Goal: Navigation & Orientation: Find specific page/section

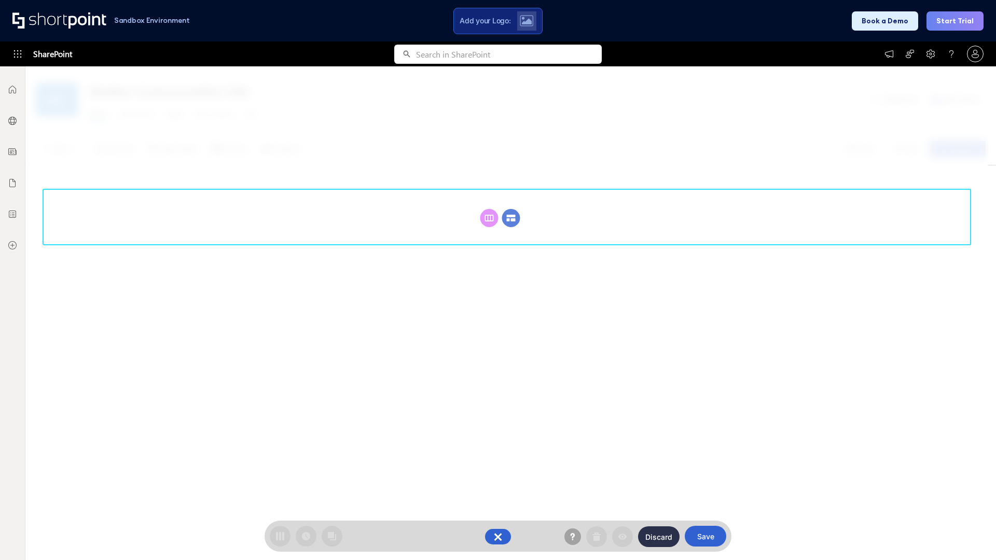
scroll to position [143, 0]
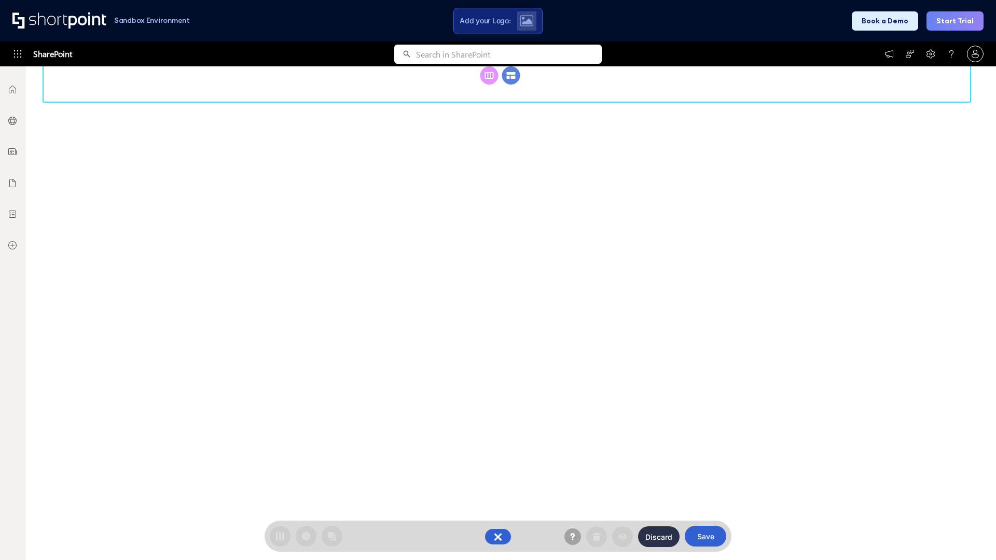
click at [511, 85] on circle at bounding box center [511, 75] width 18 height 18
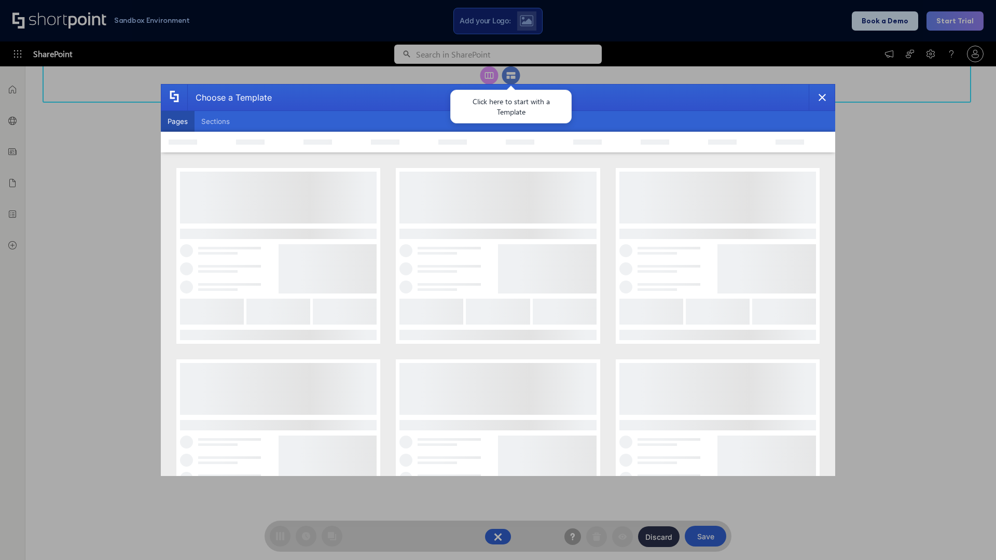
scroll to position [0, 0]
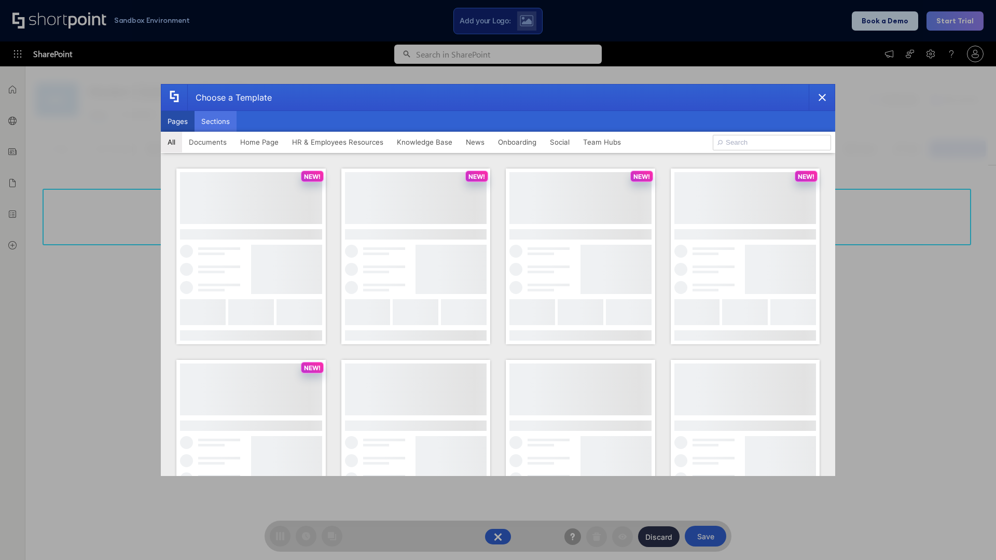
click at [215, 121] on button "Sections" at bounding box center [216, 121] width 42 height 21
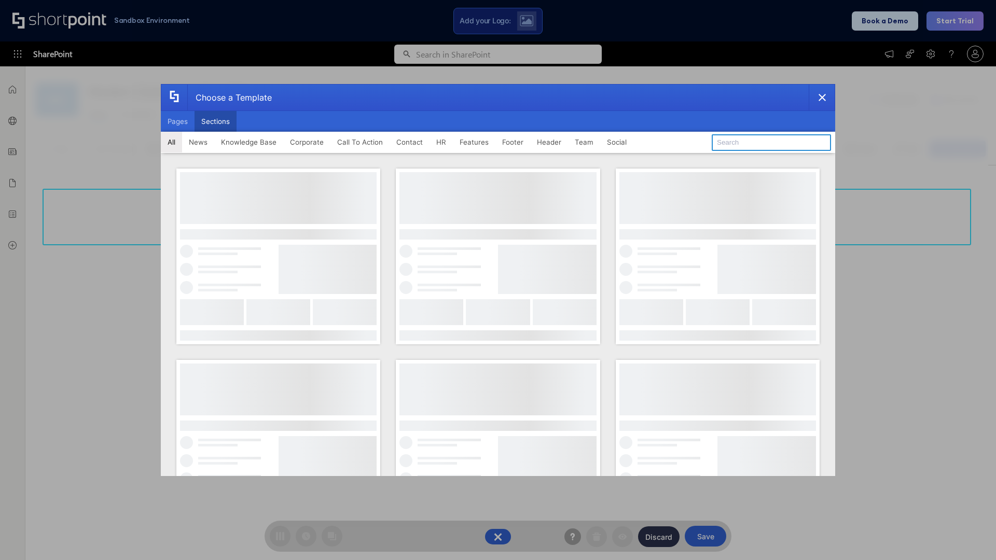
type input "Features Kit 2"
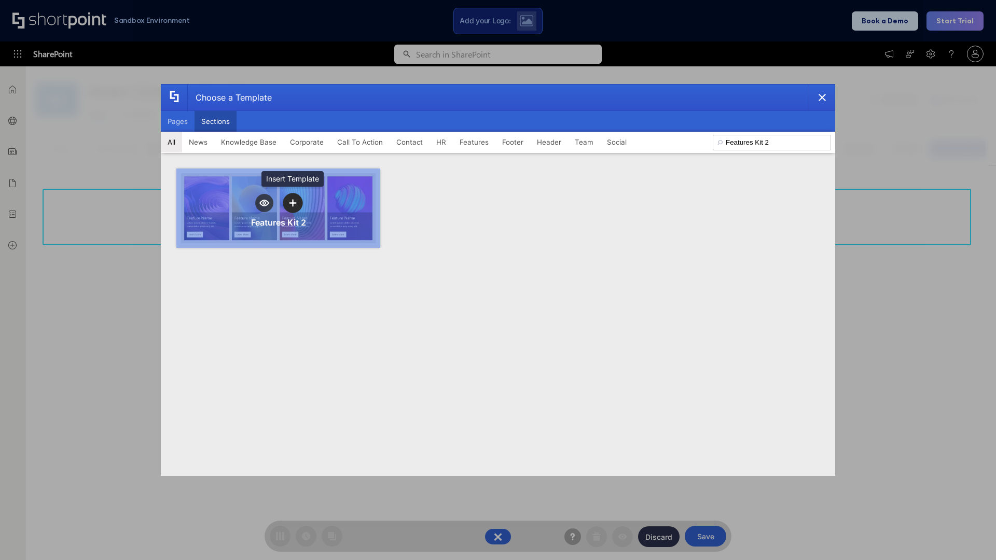
click at [293, 203] on icon "template selector" at bounding box center [292, 202] width 7 height 7
